Goal: Information Seeking & Learning: Learn about a topic

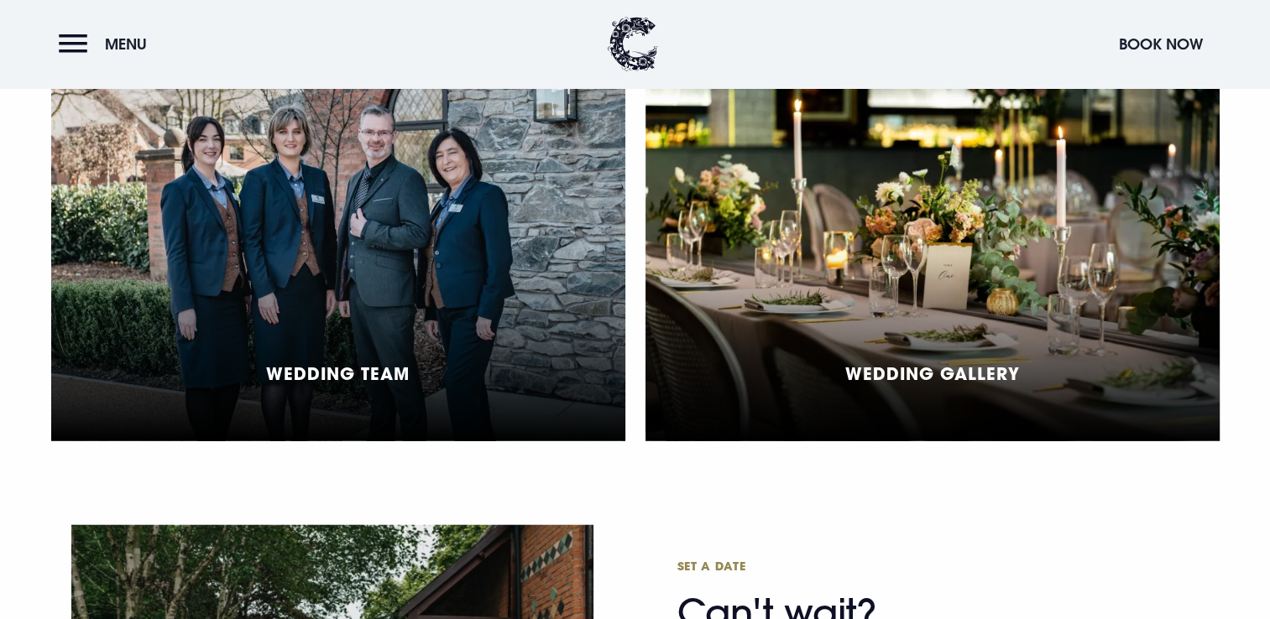
scroll to position [3851, 0]
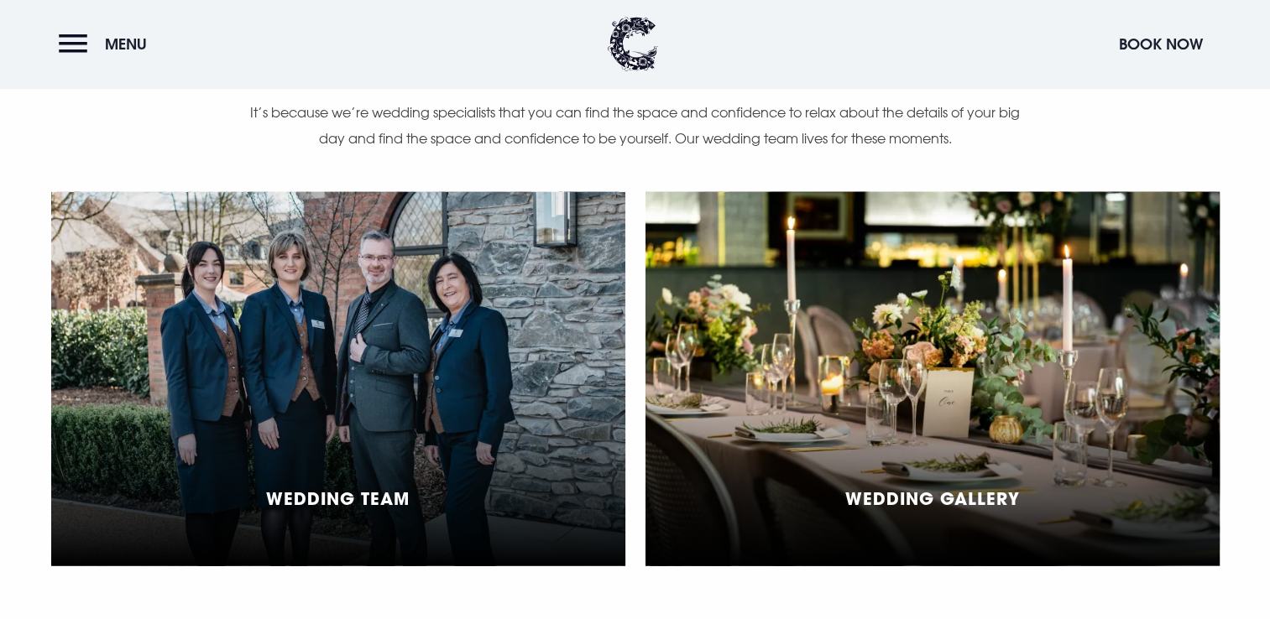
click at [965, 494] on h5 "Wedding Gallery" at bounding box center [932, 498] width 175 height 20
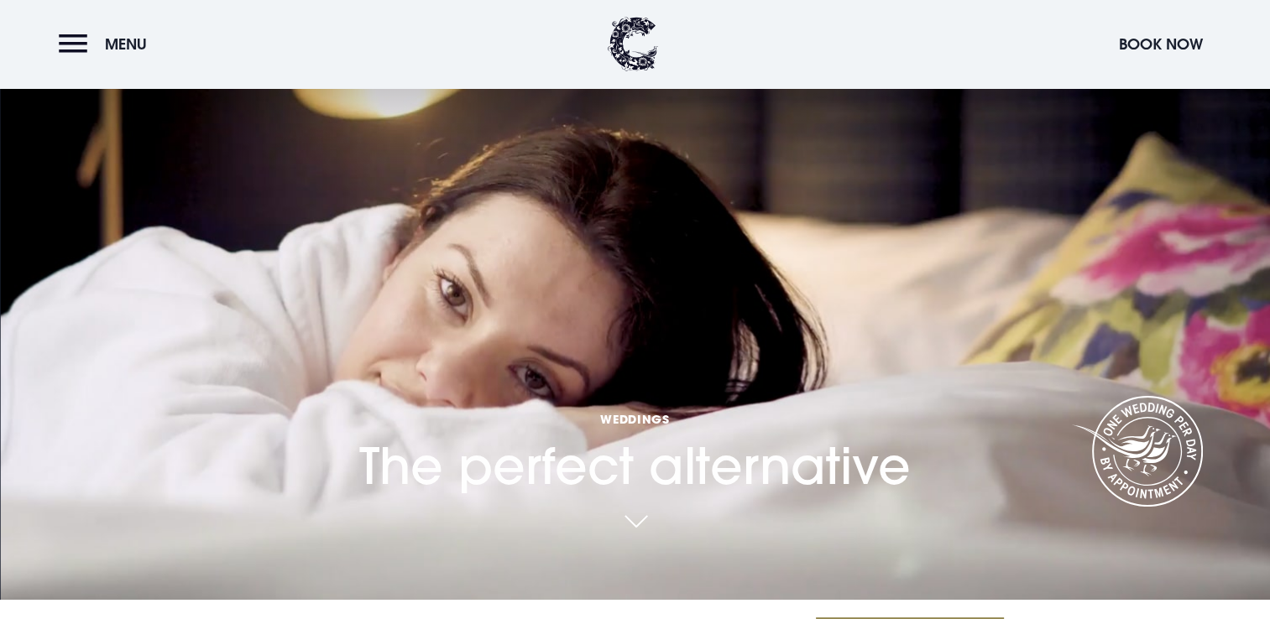
scroll to position [0, 0]
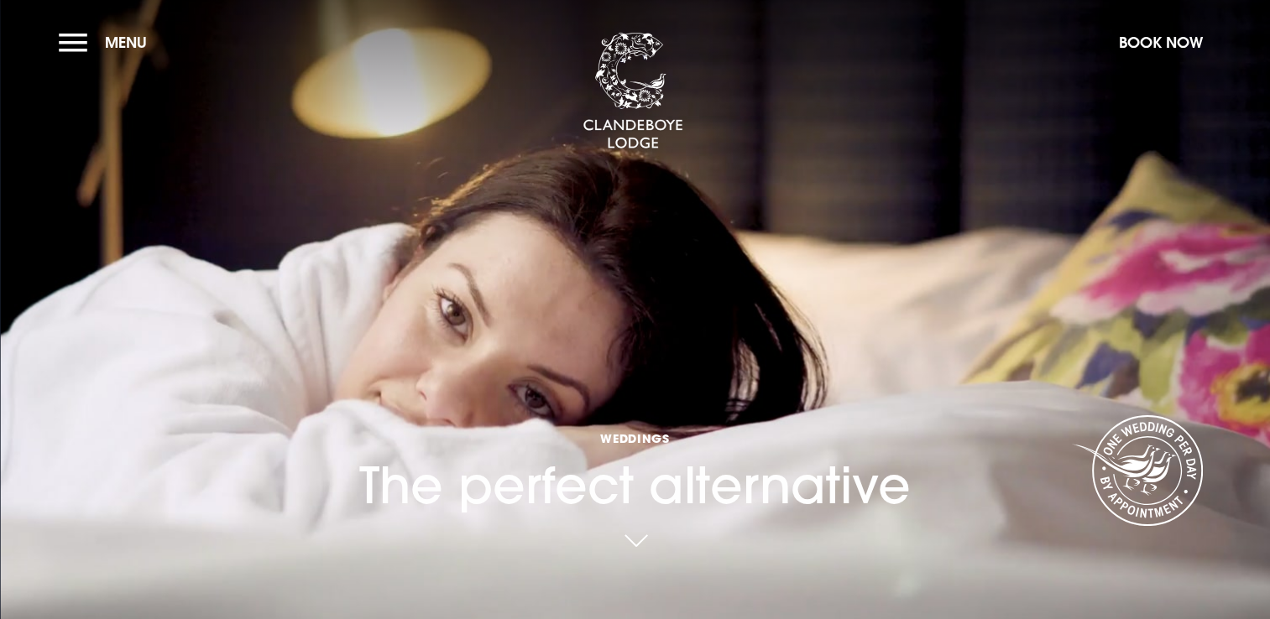
drag, startPoint x: 176, startPoint y: 535, endPoint x: 750, endPoint y: 22, distance: 770.4
click at [940, 69] on section "Weddings The perfect alternative Your browser does not support the video tag." at bounding box center [635, 309] width 1270 height 619
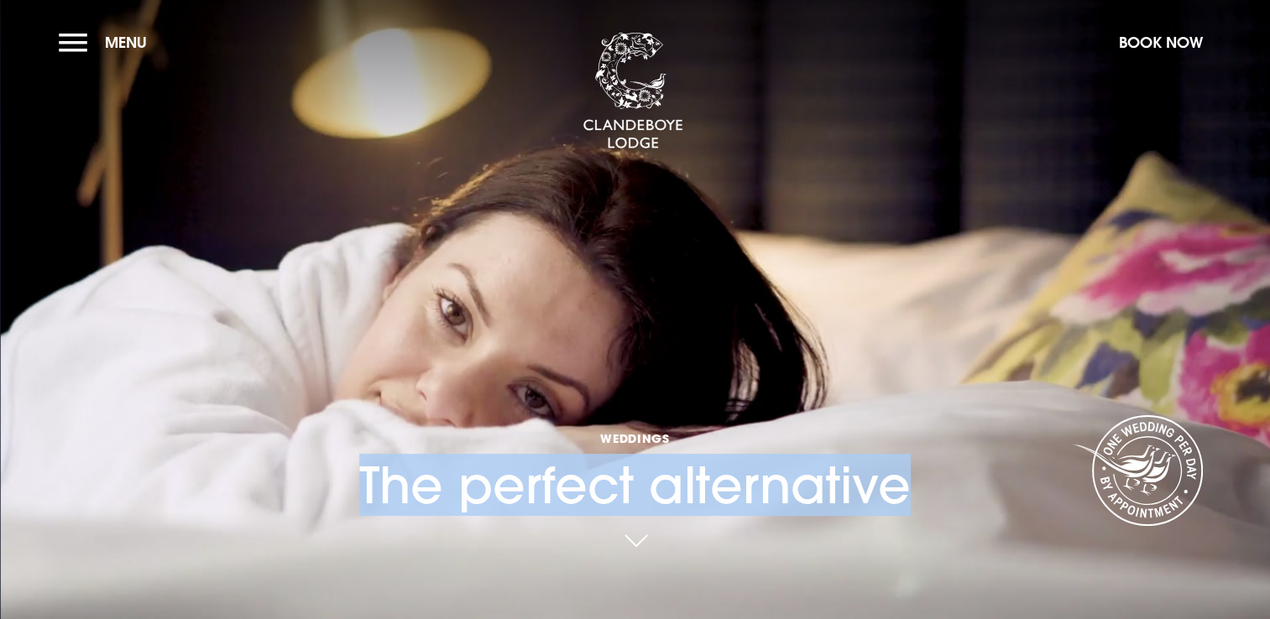
drag, startPoint x: -3, startPoint y: 515, endPoint x: 0, endPoint y: 564, distance: 49.6
click at [644, 532] on link at bounding box center [635, 544] width 39 height 37
click at [69, 40] on button "Menu" at bounding box center [107, 42] width 97 height 36
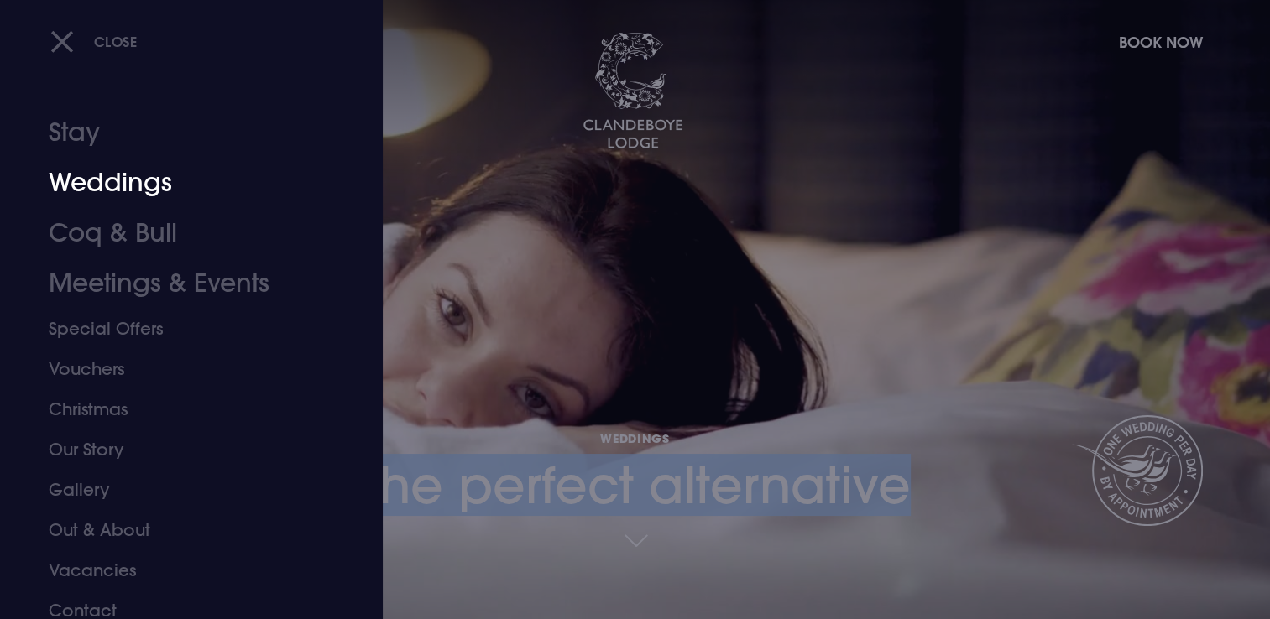
click at [111, 183] on link "Weddings" at bounding box center [181, 183] width 265 height 50
click at [149, 182] on link "Weddings" at bounding box center [181, 183] width 265 height 50
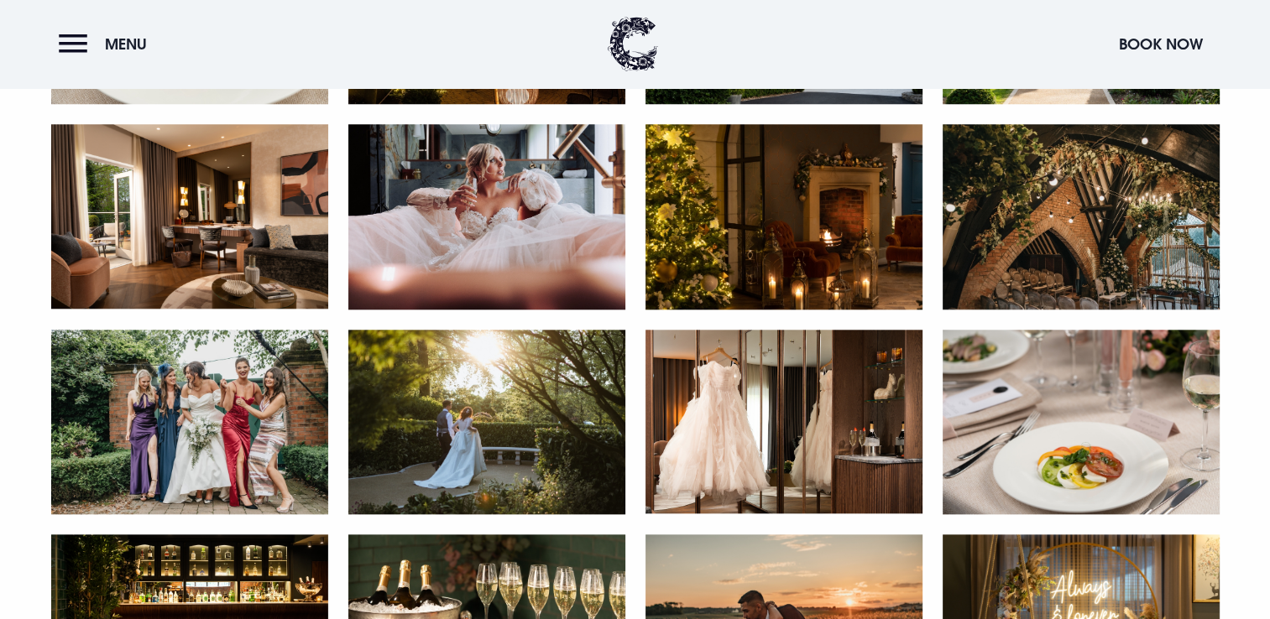
scroll to position [1662, 0]
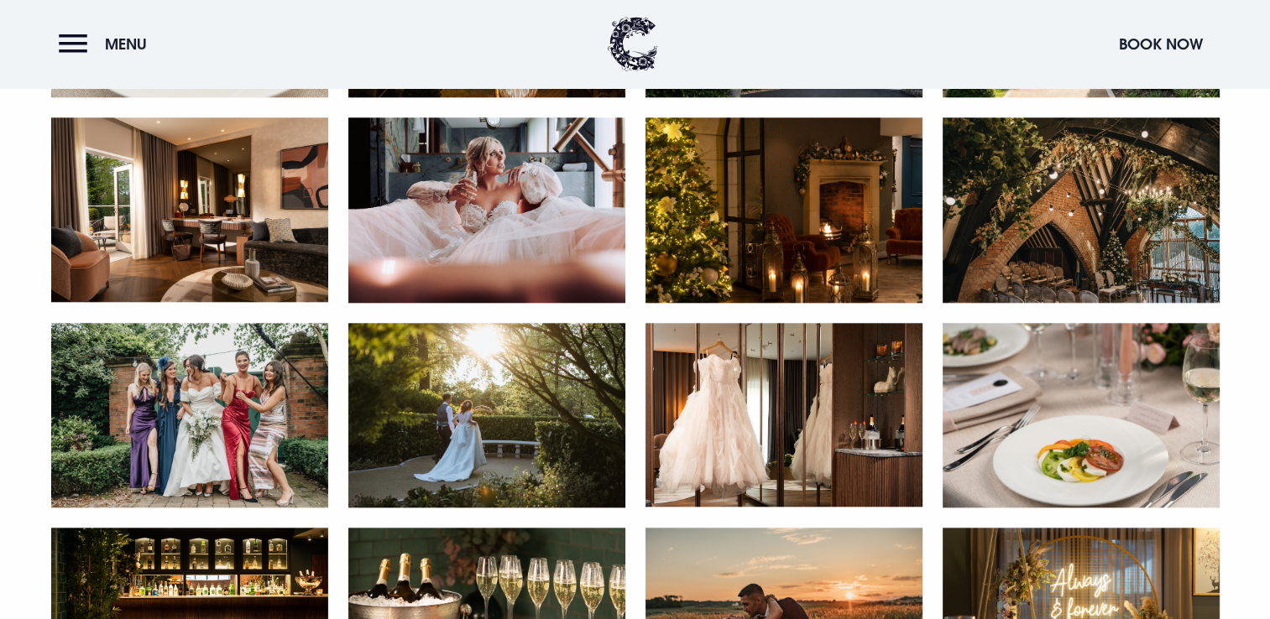
click at [1081, 243] on img at bounding box center [1081, 210] width 277 height 185
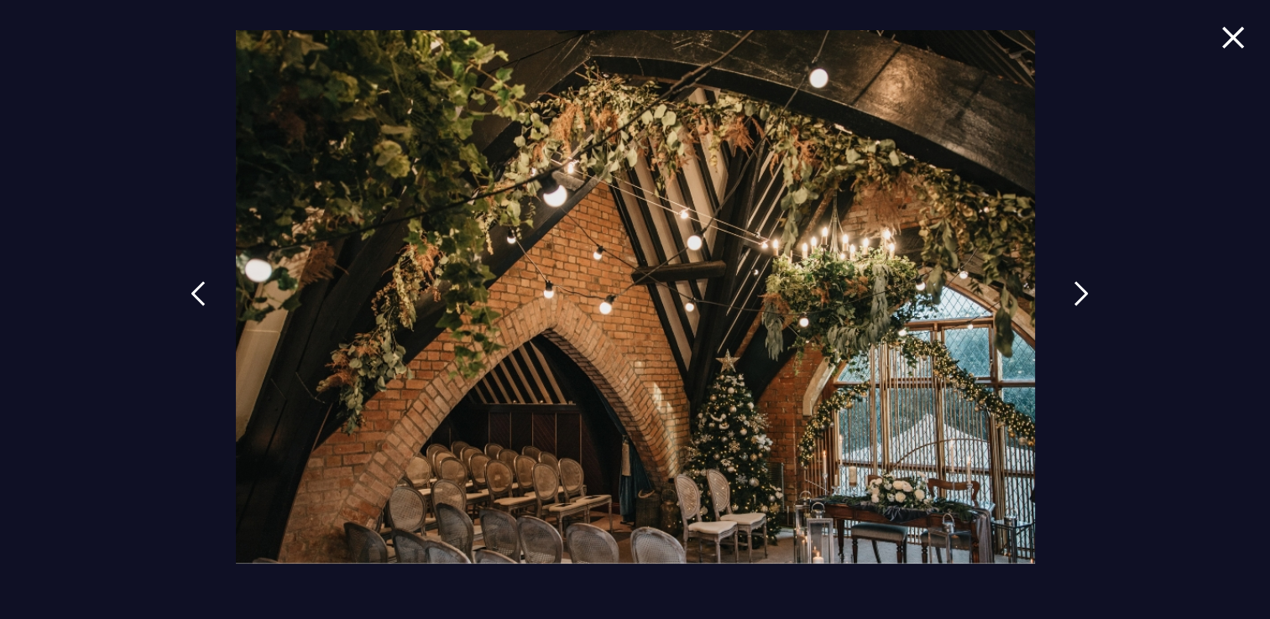
click at [1083, 296] on img at bounding box center [1081, 293] width 15 height 25
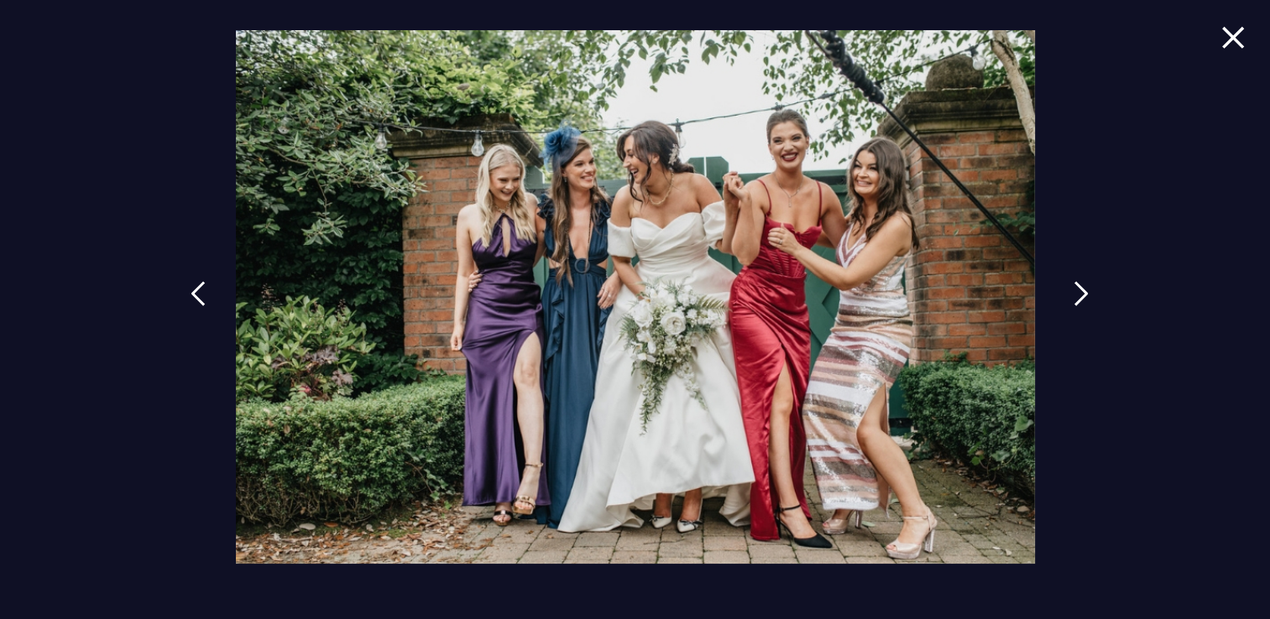
click at [1084, 297] on img at bounding box center [1081, 293] width 15 height 25
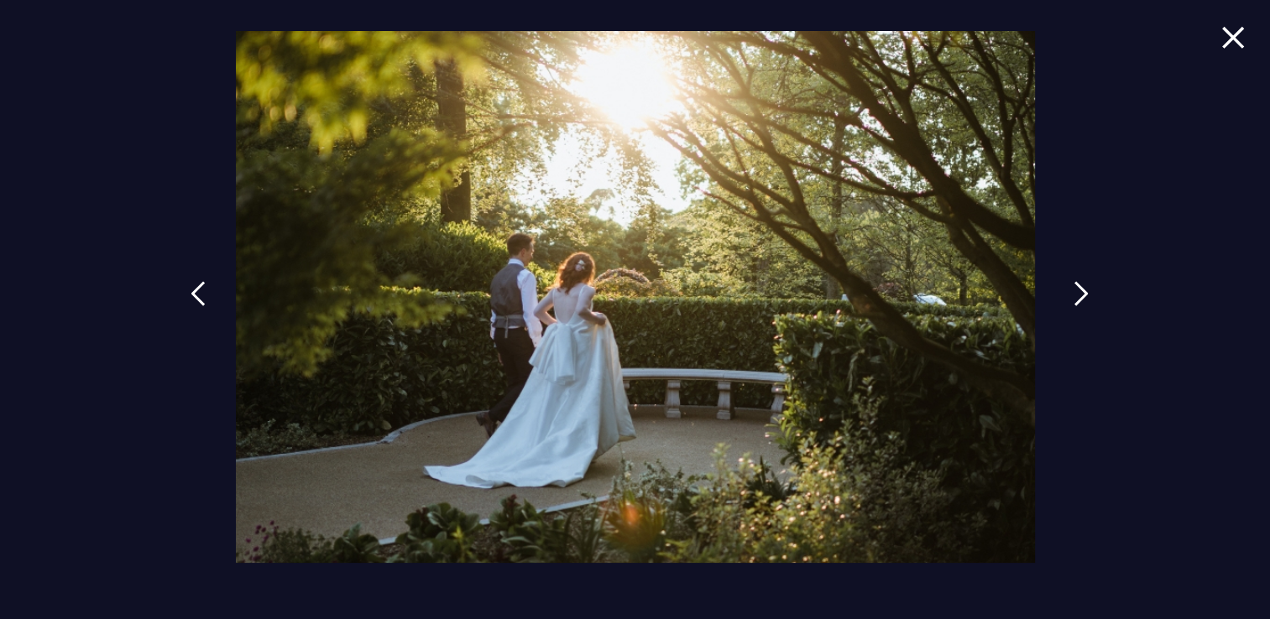
click at [1085, 299] on img at bounding box center [1081, 293] width 15 height 25
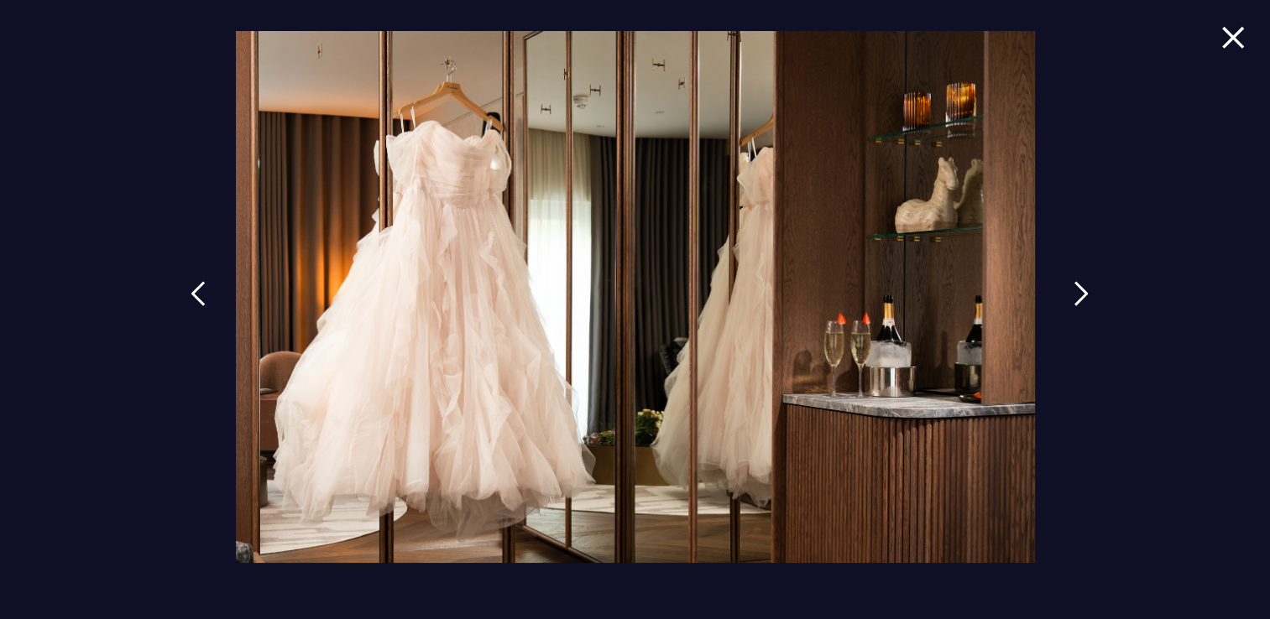
click at [1085, 299] on img at bounding box center [1081, 293] width 15 height 25
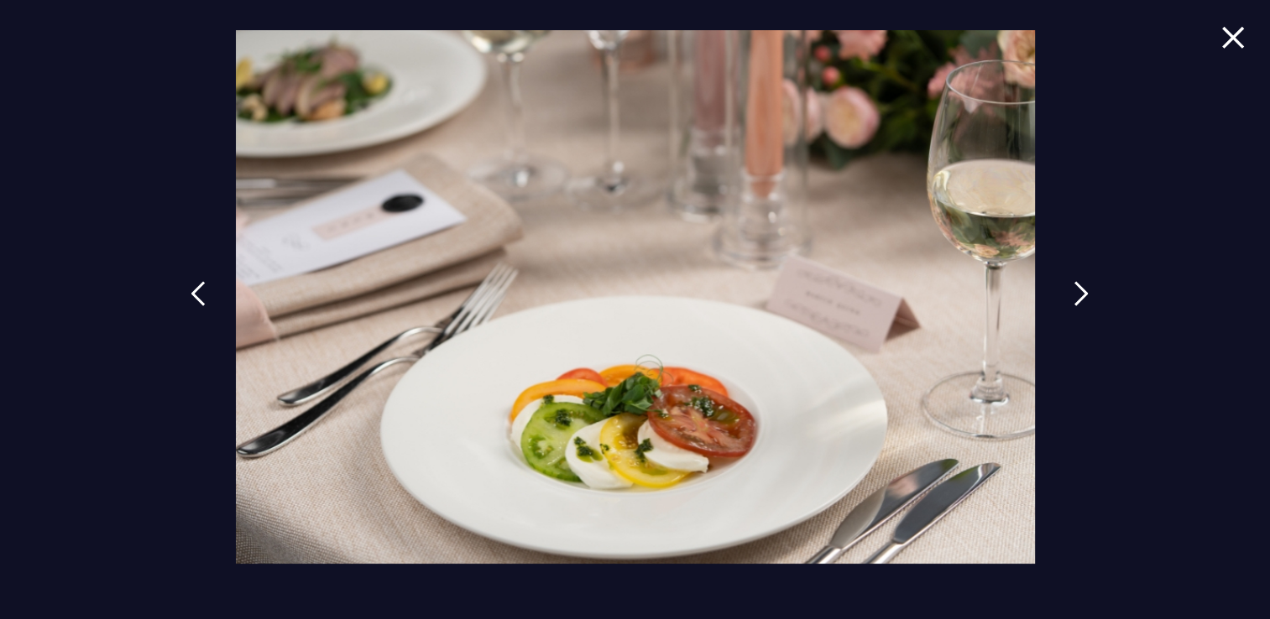
click at [1081, 295] on img at bounding box center [1081, 293] width 15 height 25
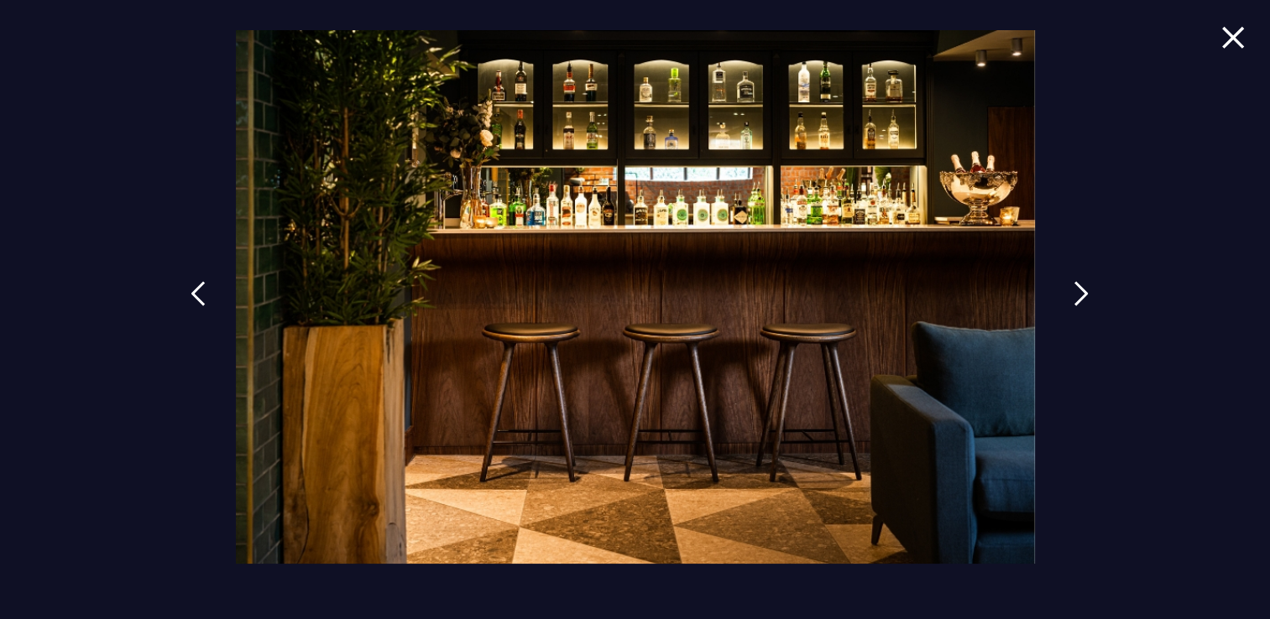
click at [1082, 290] on img at bounding box center [1081, 293] width 15 height 25
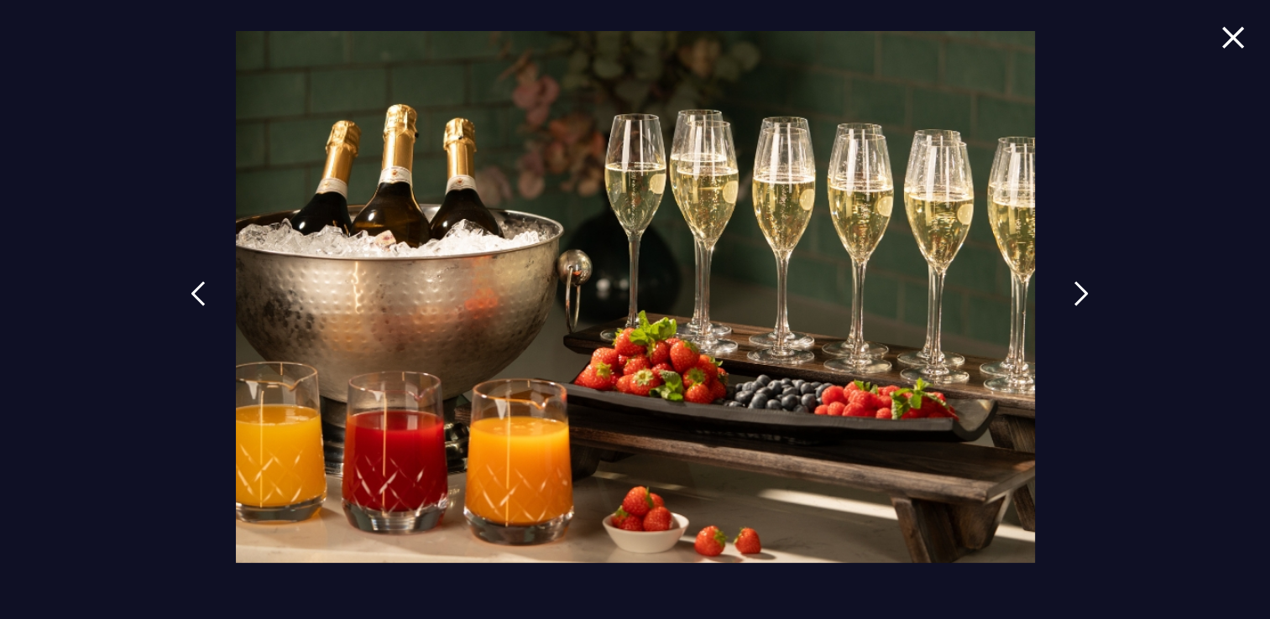
click at [1084, 290] on img at bounding box center [1081, 293] width 15 height 25
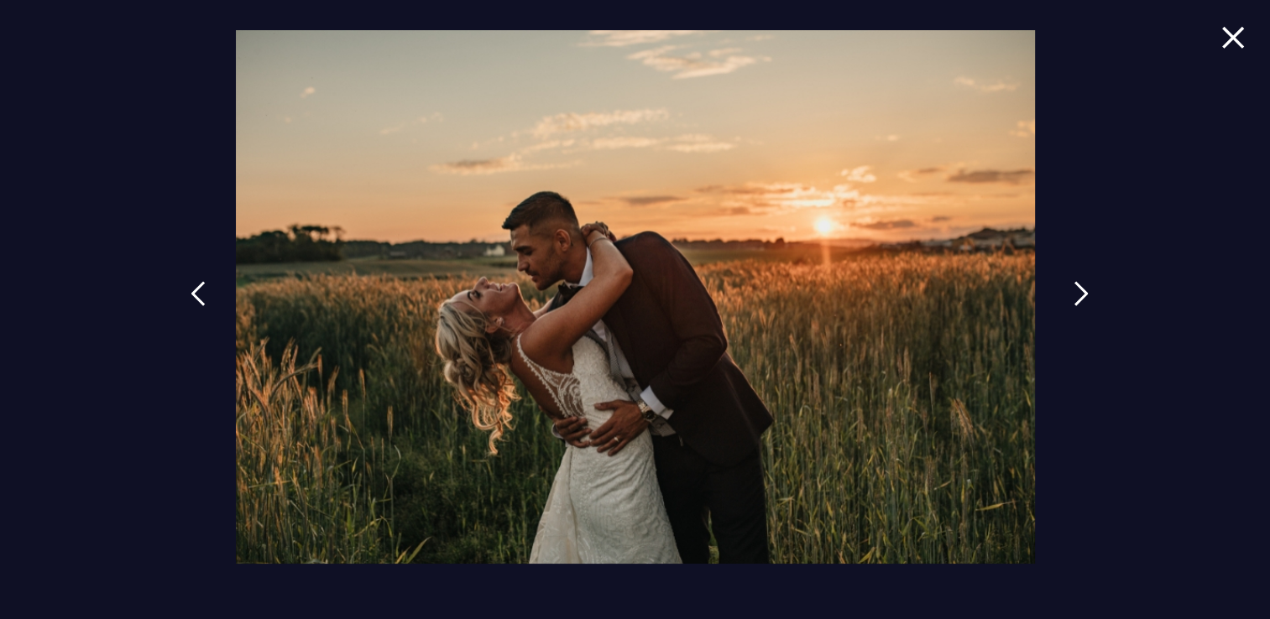
click at [1084, 290] on img at bounding box center [1081, 293] width 15 height 25
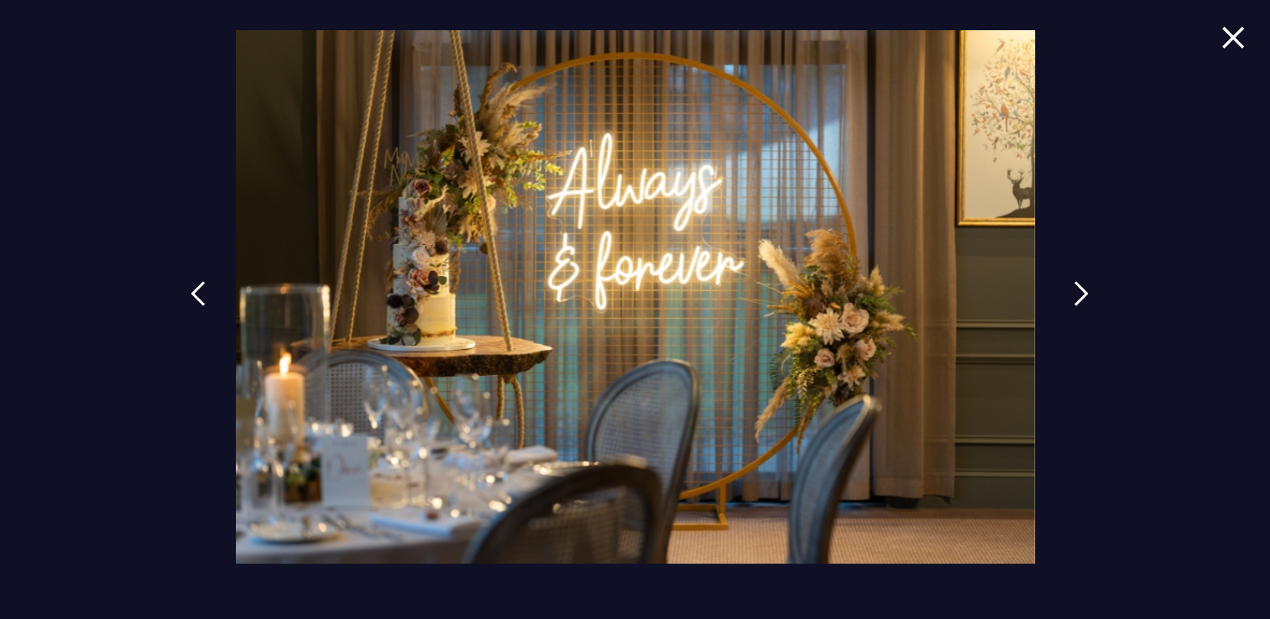
click at [1084, 290] on img at bounding box center [1081, 293] width 15 height 25
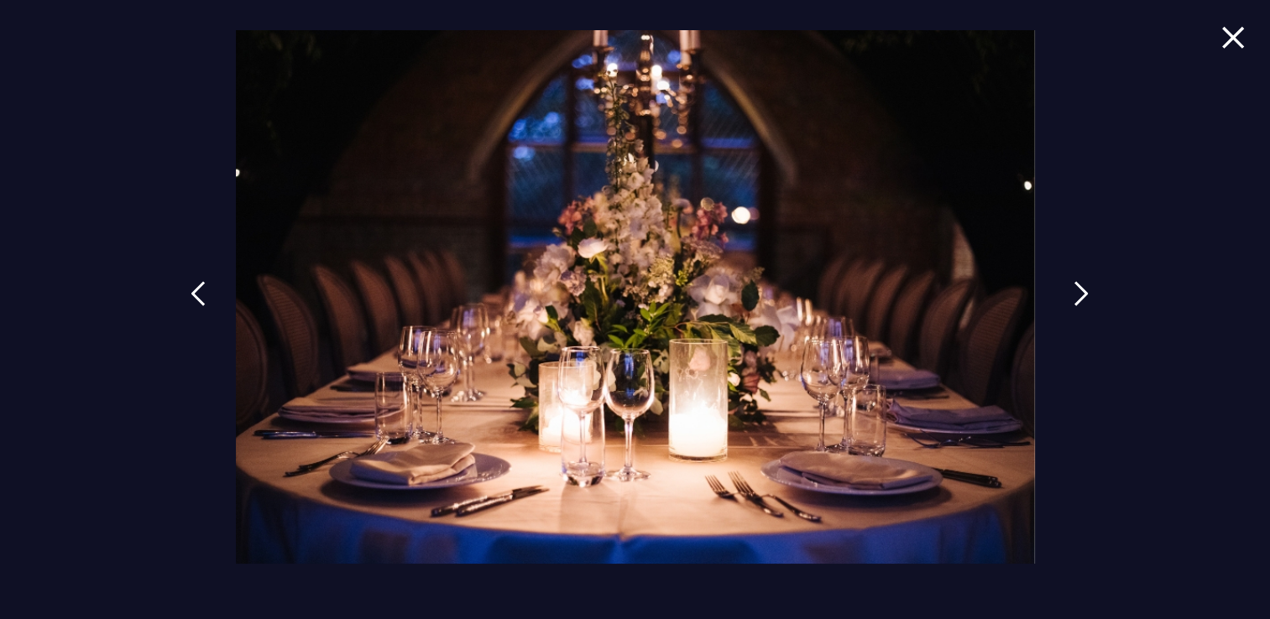
click at [1081, 290] on img at bounding box center [1081, 293] width 15 height 25
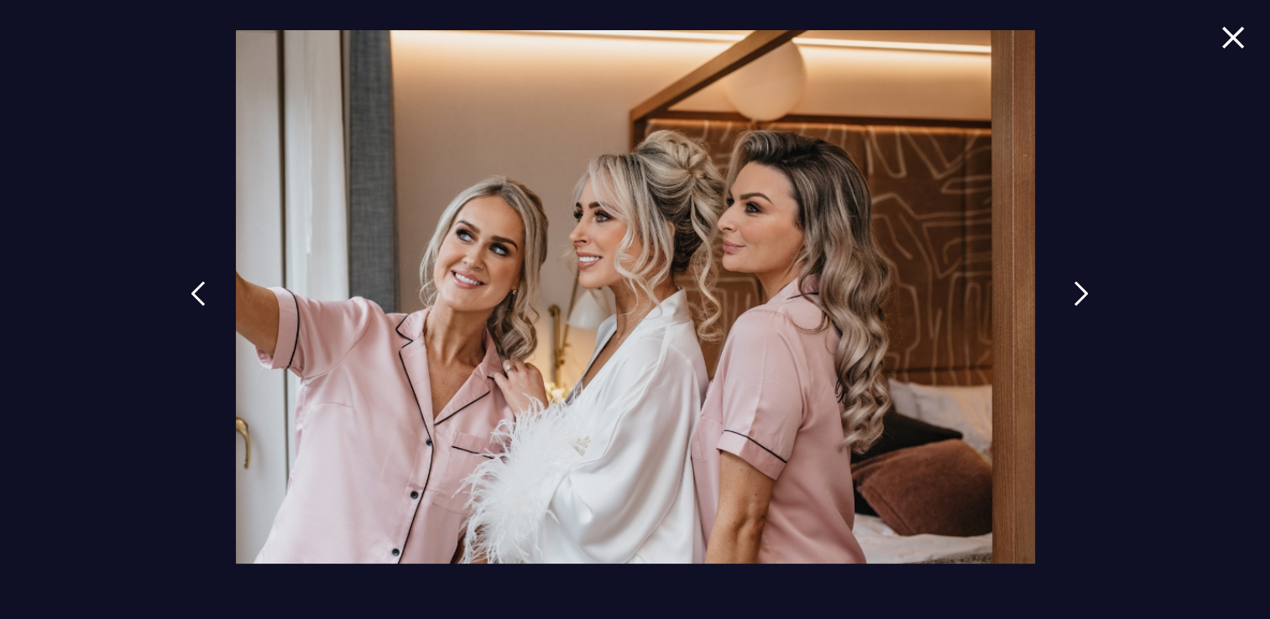
click at [1081, 290] on img at bounding box center [1081, 293] width 15 height 25
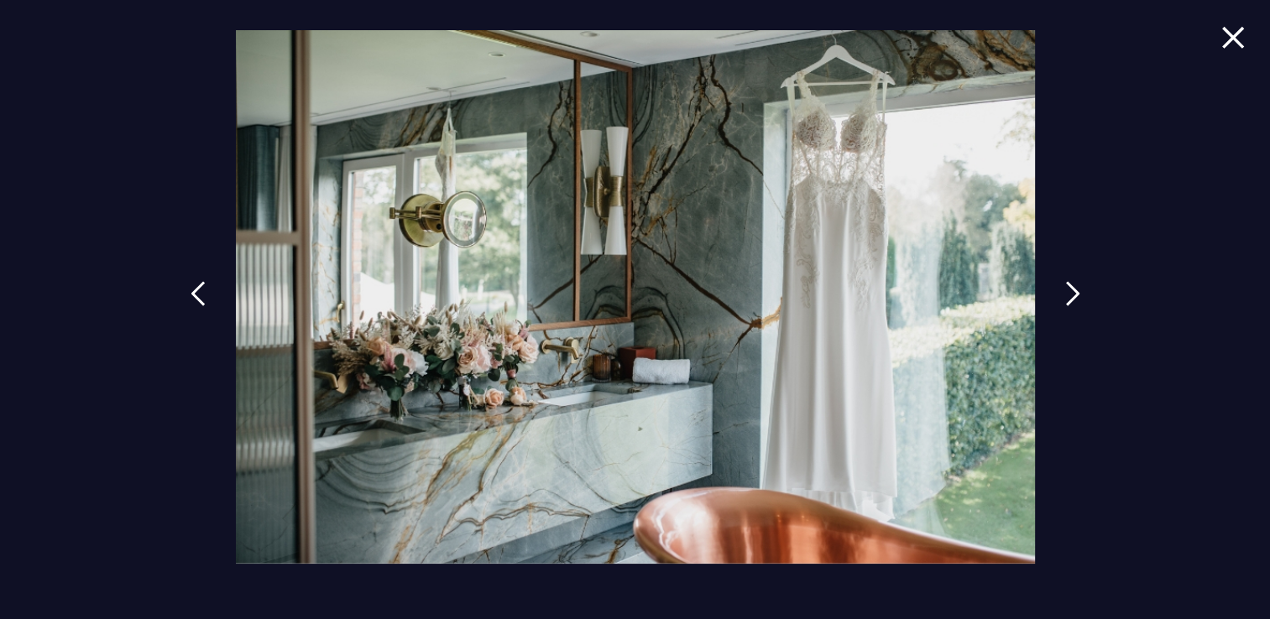
click at [1231, 35] on img at bounding box center [1233, 37] width 24 height 23
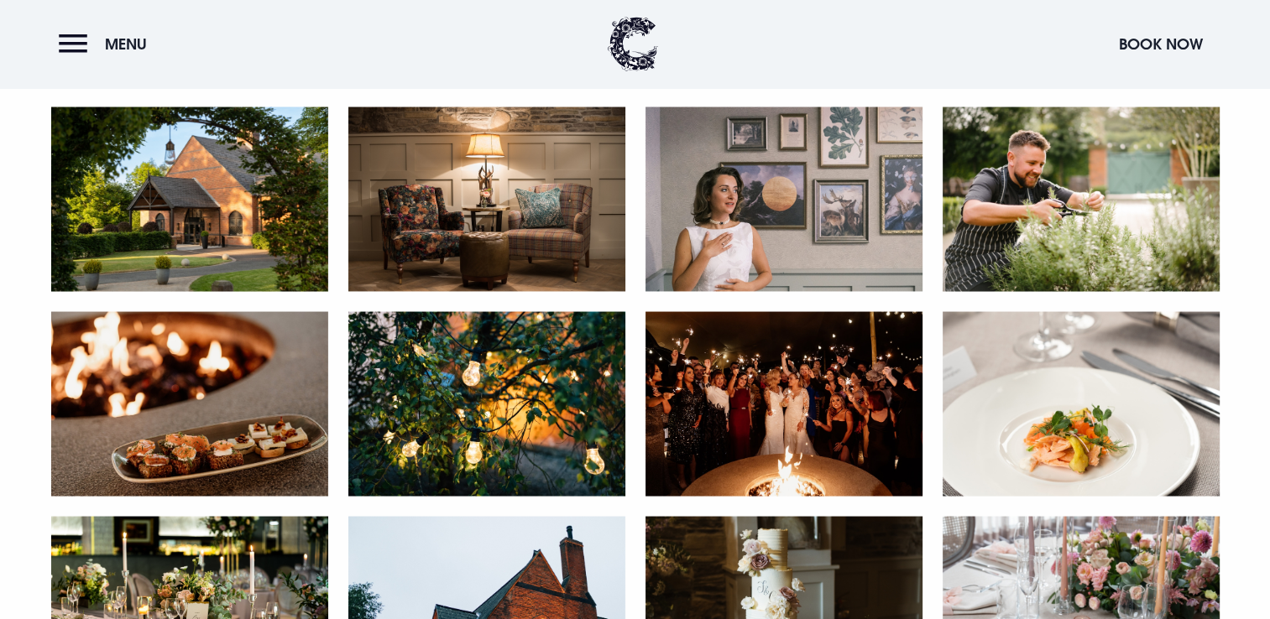
scroll to position [3100, 0]
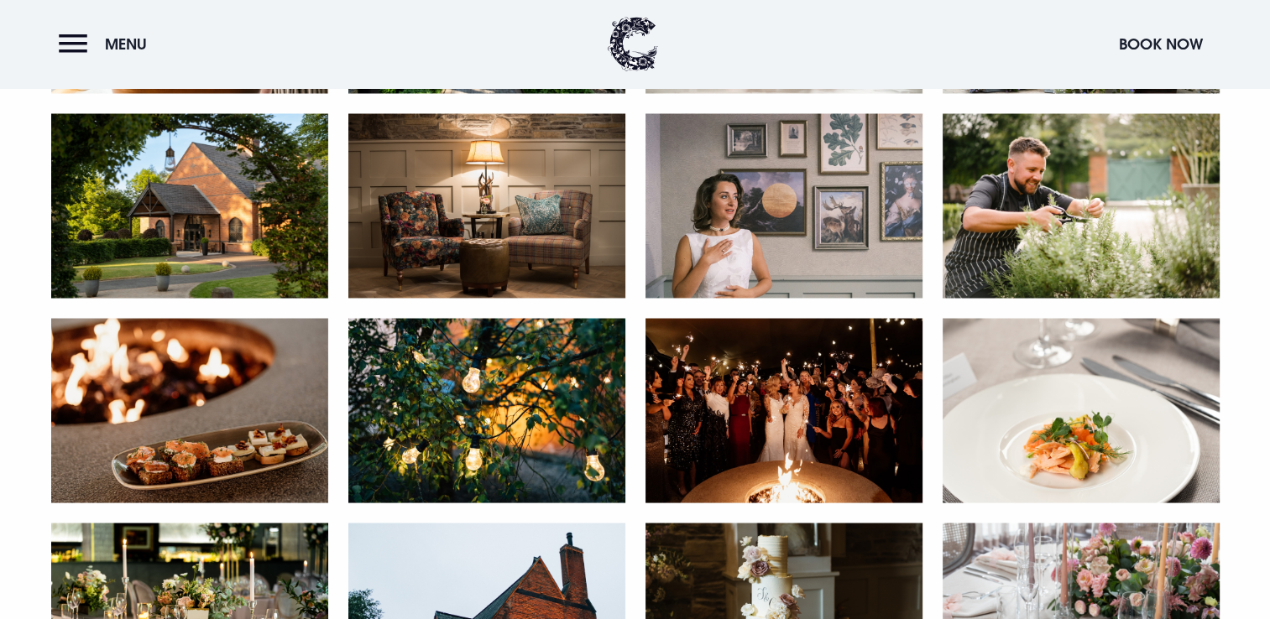
click at [834, 368] on img at bounding box center [783, 410] width 277 height 185
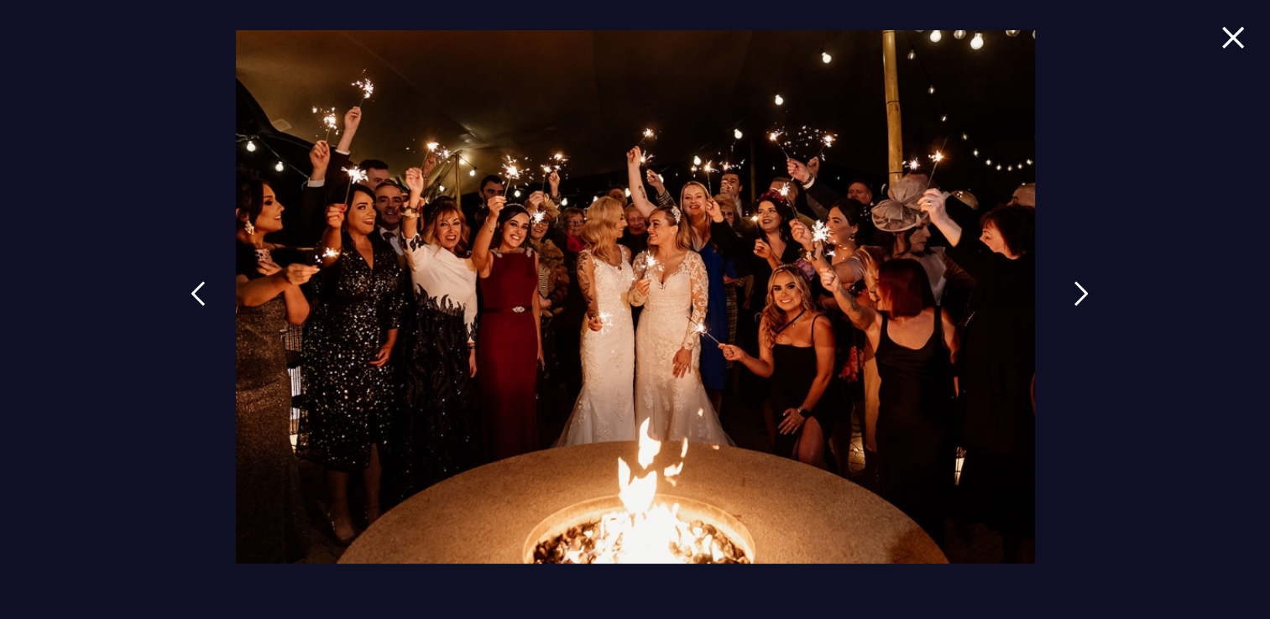
click at [1072, 287] on link at bounding box center [1081, 306] width 42 height 77
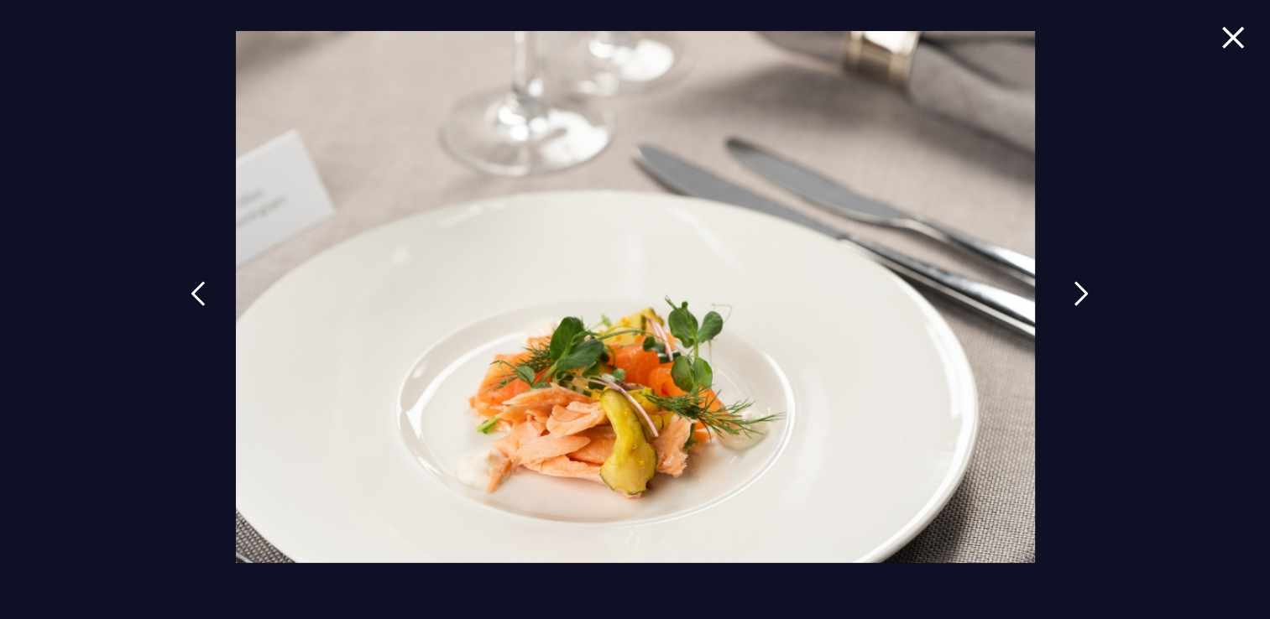
click at [1081, 287] on img at bounding box center [1081, 293] width 15 height 25
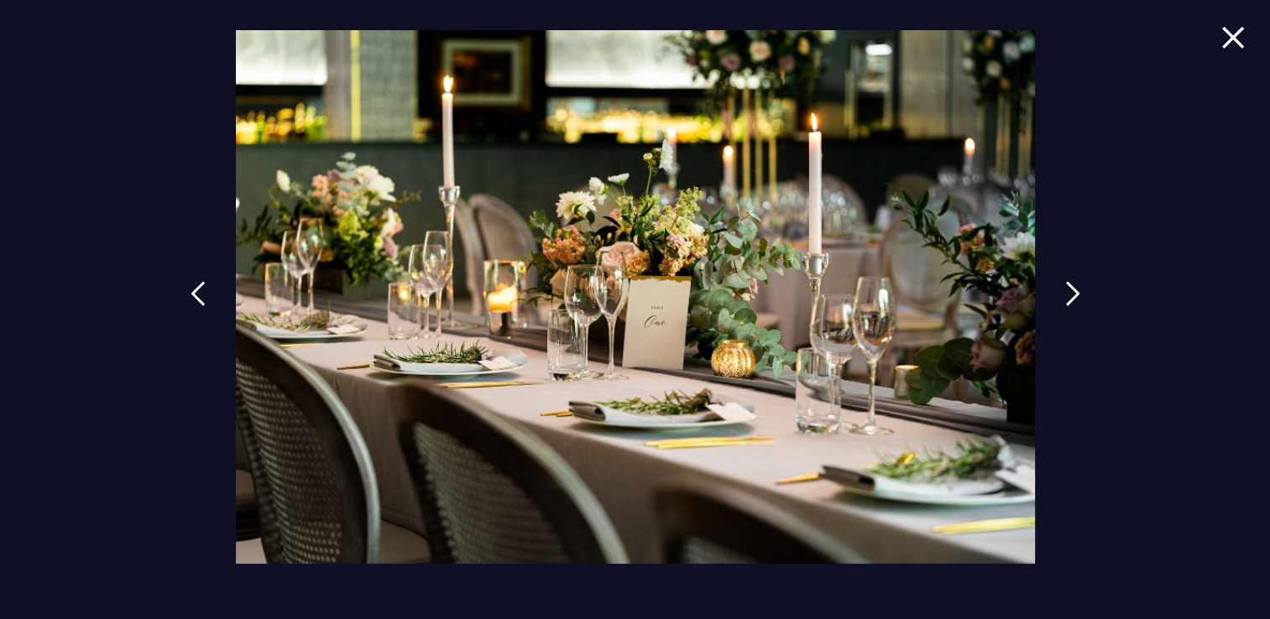
drag, startPoint x: 1079, startPoint y: 290, endPoint x: 1103, endPoint y: 341, distance: 55.6
click at [1103, 341] on div at bounding box center [635, 309] width 1270 height 619
click at [1079, 297] on img at bounding box center [1081, 293] width 15 height 25
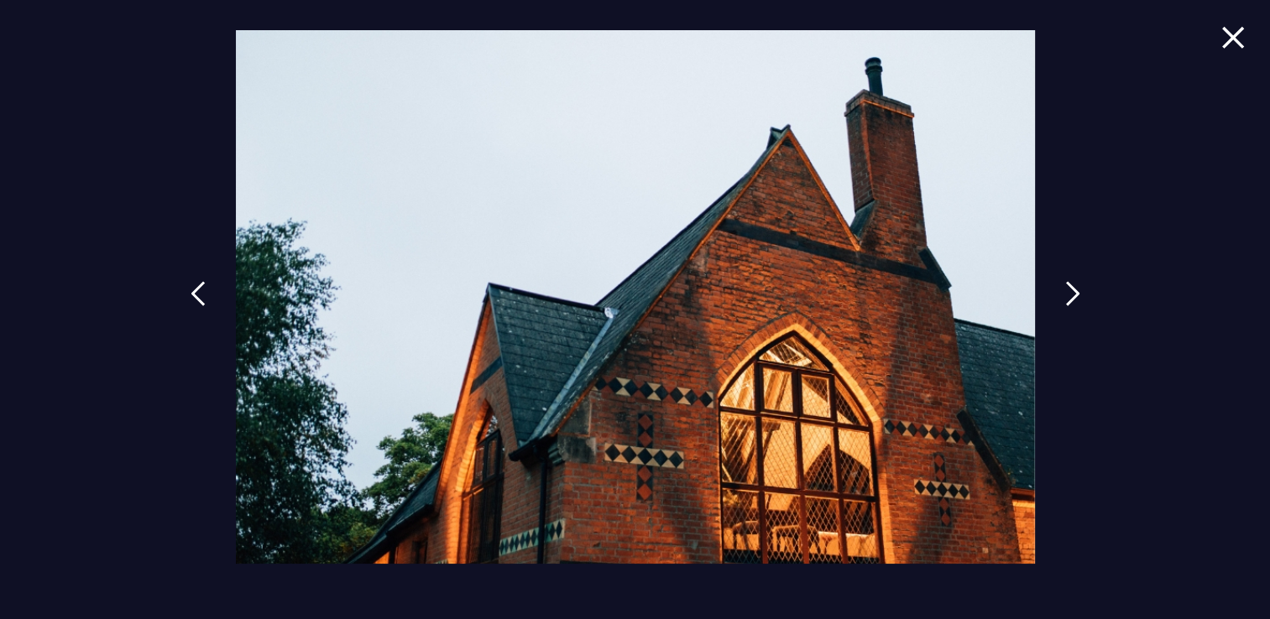
click at [1238, 37] on img at bounding box center [1233, 37] width 24 height 23
